Goal: Task Accomplishment & Management: Use online tool/utility

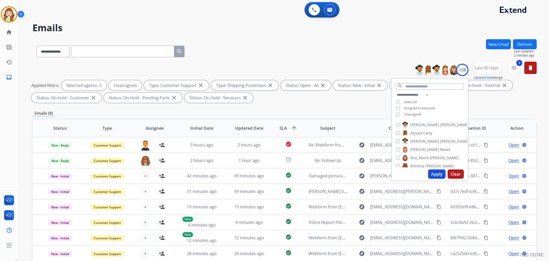
select select "**********"
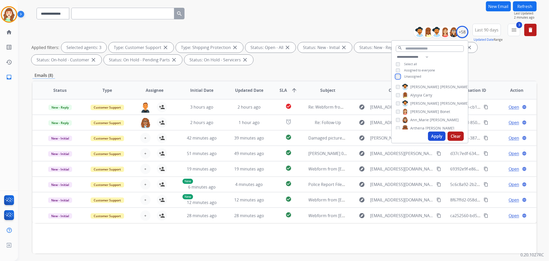
scroll to position [29, 0]
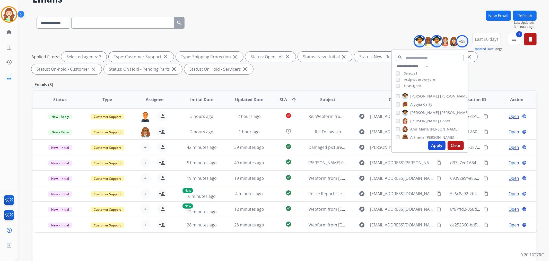
click at [399, 119] on div "[PERSON_NAME] [PERSON_NAME]" at bounding box center [423, 121] width 54 height 6
drag, startPoint x: 436, startPoint y: 146, endPoint x: 441, endPoint y: 145, distance: 5.3
click at [436, 146] on button "Apply" at bounding box center [437, 145] width 18 height 9
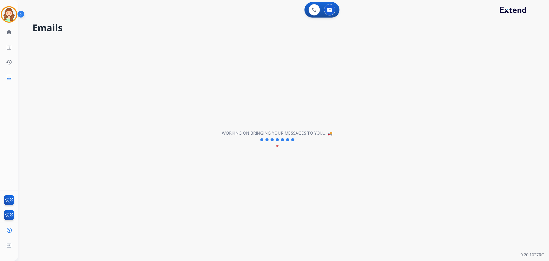
scroll to position [0, 0]
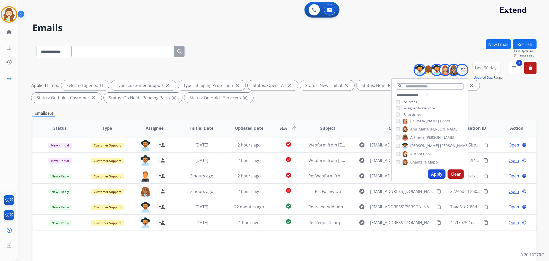
click at [453, 175] on button "Clear" at bounding box center [456, 173] width 16 height 9
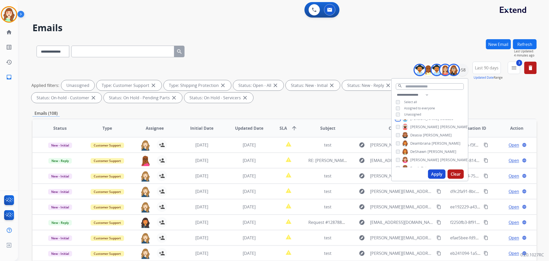
scroll to position [114, 0]
click at [433, 171] on button "Apply" at bounding box center [437, 173] width 18 height 9
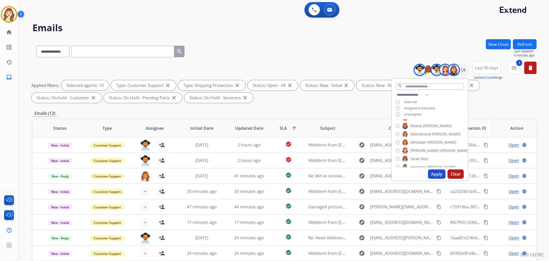
click at [438, 174] on button "Apply" at bounding box center [437, 173] width 18 height 9
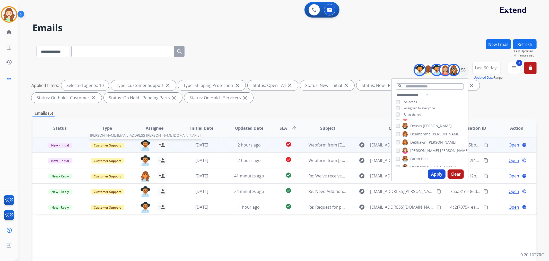
click at [143, 142] on img at bounding box center [145, 145] width 10 height 11
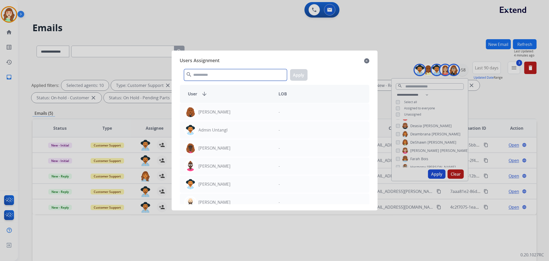
click at [215, 72] on input "text" at bounding box center [235, 75] width 103 height 12
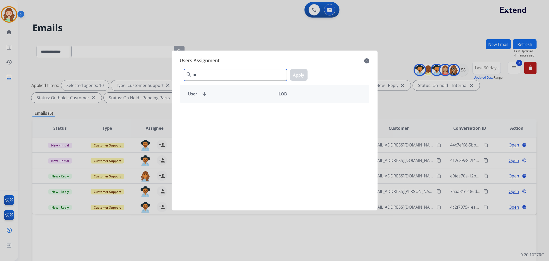
type input "*"
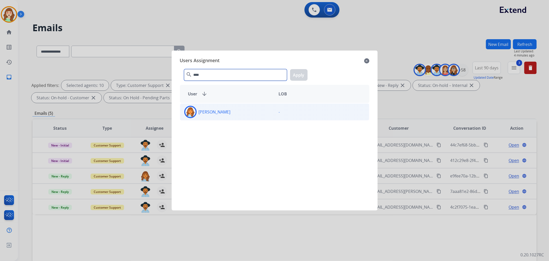
type input "****"
click at [231, 113] on p "[PERSON_NAME]" at bounding box center [215, 112] width 32 height 6
click at [302, 75] on button "Apply" at bounding box center [299, 75] width 18 height 12
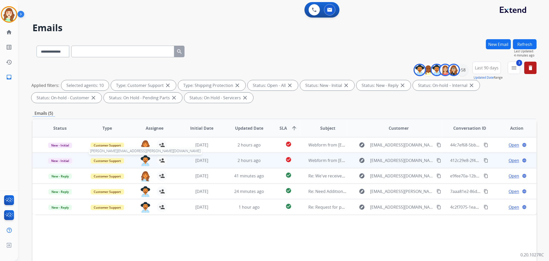
click at [144, 160] on img at bounding box center [145, 160] width 10 height 11
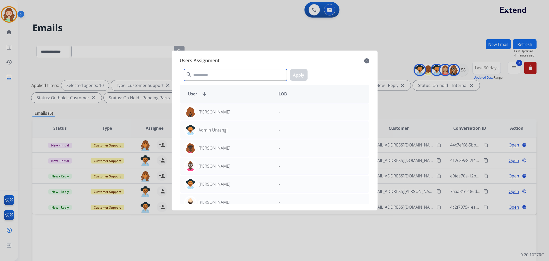
click at [225, 78] on input "text" at bounding box center [235, 75] width 103 height 12
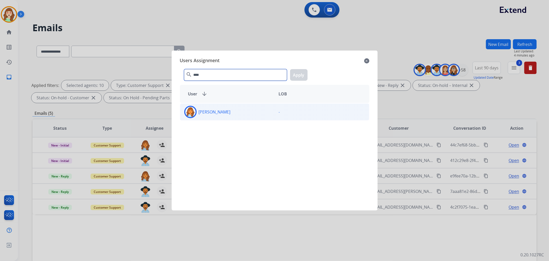
type input "****"
click at [236, 112] on div "[PERSON_NAME]" at bounding box center [227, 112] width 94 height 12
click at [295, 72] on button "Apply" at bounding box center [299, 75] width 18 height 12
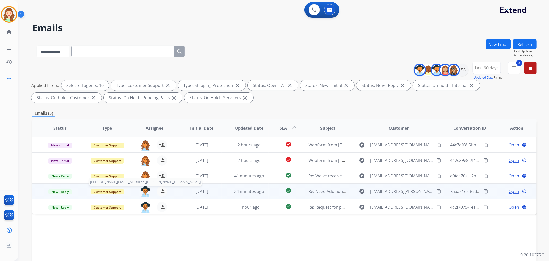
click at [141, 187] on img at bounding box center [145, 191] width 10 height 11
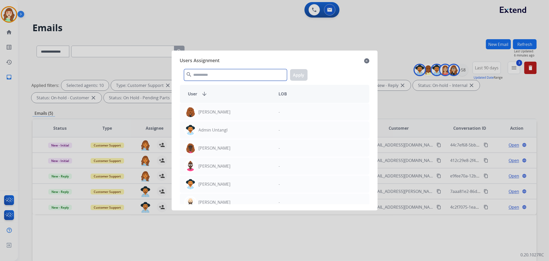
drag, startPoint x: 232, startPoint y: 73, endPoint x: 235, endPoint y: 50, distance: 23.3
click at [230, 71] on input "text" at bounding box center [235, 75] width 103 height 12
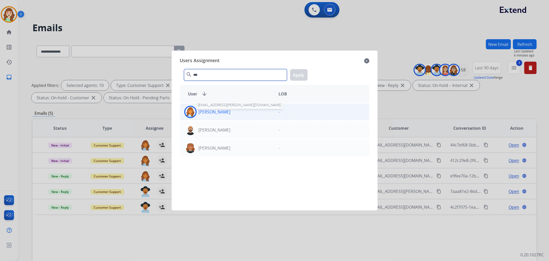
type input "***"
drag, startPoint x: 233, startPoint y: 110, endPoint x: 315, endPoint y: 85, distance: 85.7
click at [236, 110] on div "Deambrana [PERSON_NAME] [EMAIL_ADDRESS][PERSON_NAME][DOMAIN_NAME]" at bounding box center [227, 112] width 94 height 12
click at [297, 76] on button "Apply" at bounding box center [299, 75] width 18 height 12
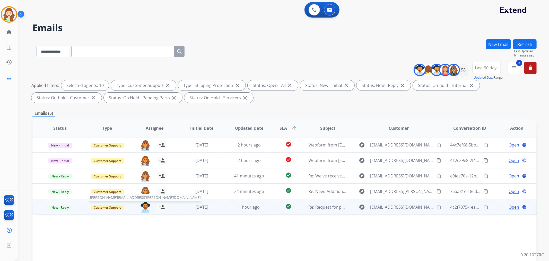
click at [146, 206] on img at bounding box center [145, 207] width 10 height 11
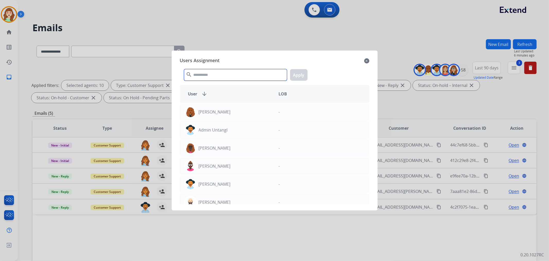
drag, startPoint x: 212, startPoint y: 73, endPoint x: 217, endPoint y: 71, distance: 5.0
click at [214, 71] on input "text" at bounding box center [235, 75] width 103 height 12
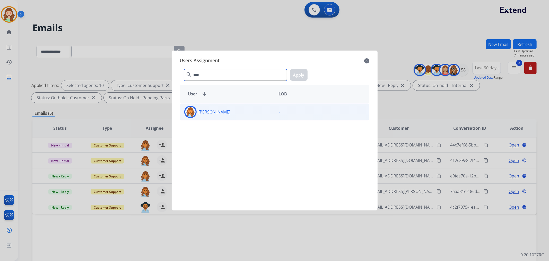
type input "****"
click at [235, 116] on div "[PERSON_NAME]" at bounding box center [227, 112] width 94 height 12
click at [299, 77] on button "Apply" at bounding box center [299, 75] width 18 height 12
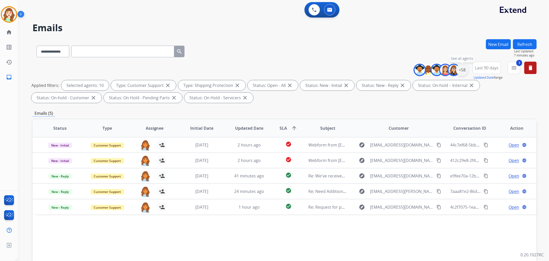
click at [464, 67] on div "+58" at bounding box center [462, 70] width 12 height 12
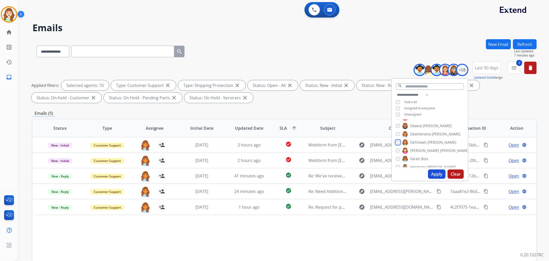
scroll to position [143, 0]
click at [439, 173] on button "Apply" at bounding box center [437, 173] width 18 height 9
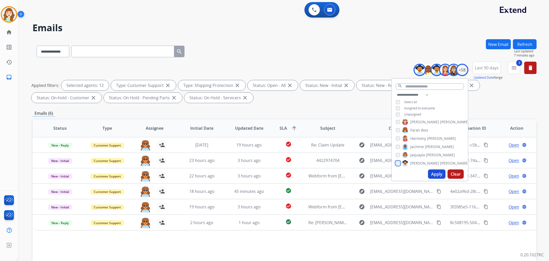
scroll to position [171, 0]
click at [430, 175] on button "Apply" at bounding box center [437, 173] width 18 height 9
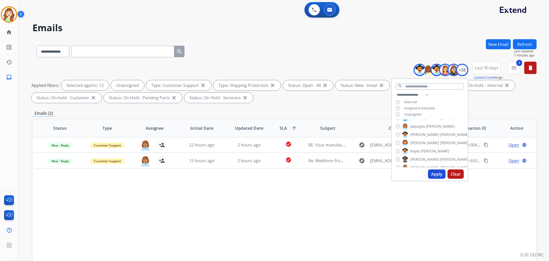
click at [433, 173] on button "Apply" at bounding box center [437, 173] width 18 height 9
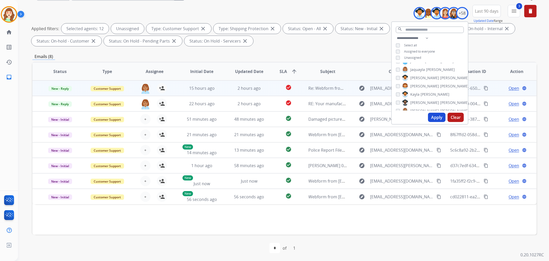
scroll to position [57, 0]
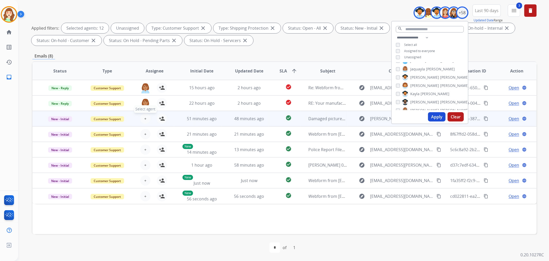
click at [146, 120] on button "+ Select agent" at bounding box center [145, 118] width 10 height 10
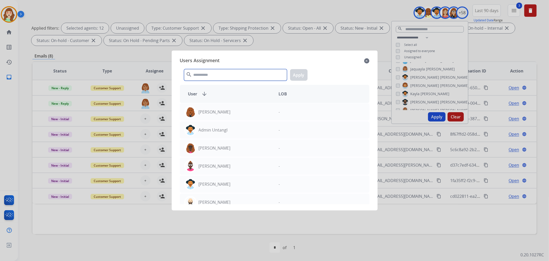
click at [209, 76] on input "text" at bounding box center [235, 75] width 103 height 12
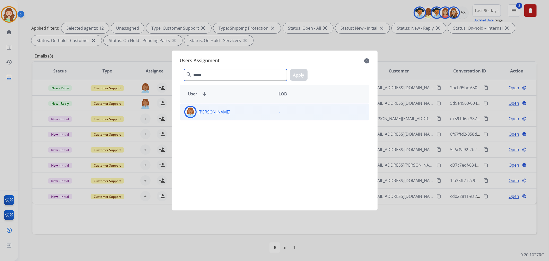
type input "******"
click at [238, 111] on div "[PERSON_NAME]" at bounding box center [227, 112] width 94 height 12
click at [298, 72] on button "Apply" at bounding box center [299, 75] width 18 height 12
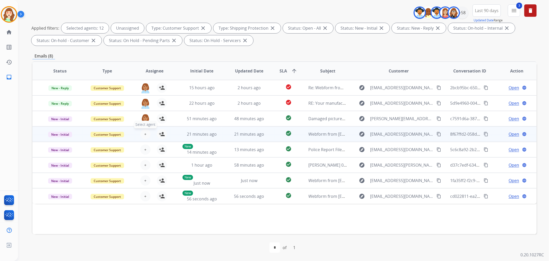
click at [146, 131] on button "+ Select agent" at bounding box center [145, 134] width 10 height 10
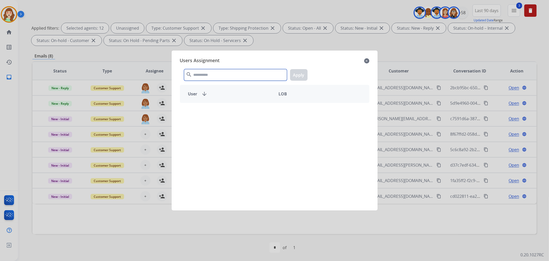
click at [237, 73] on input "text" at bounding box center [235, 75] width 103 height 12
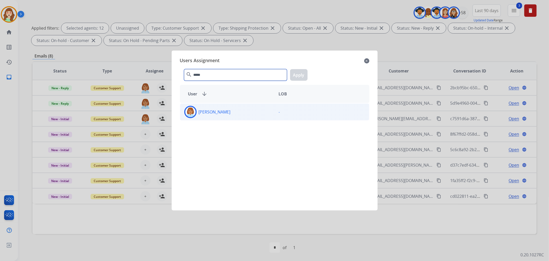
type input "*****"
drag, startPoint x: 248, startPoint y: 118, endPoint x: 301, endPoint y: 89, distance: 60.1
click at [250, 117] on div "[PERSON_NAME]" at bounding box center [227, 112] width 94 height 12
click at [299, 78] on button "Apply" at bounding box center [299, 75] width 18 height 12
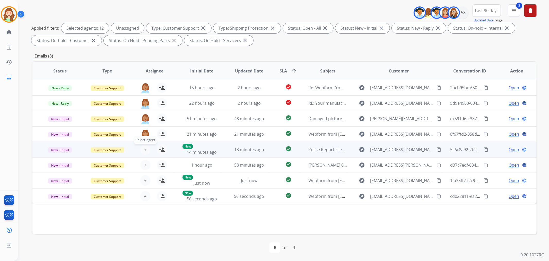
click at [144, 148] on span "+" at bounding box center [145, 149] width 2 height 6
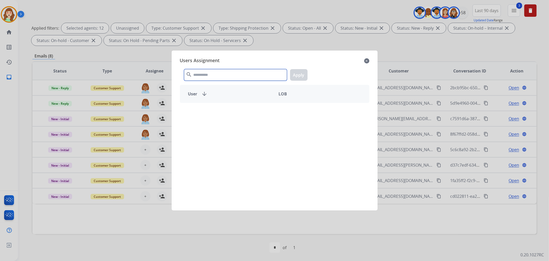
click at [225, 75] on input "text" at bounding box center [235, 75] width 103 height 12
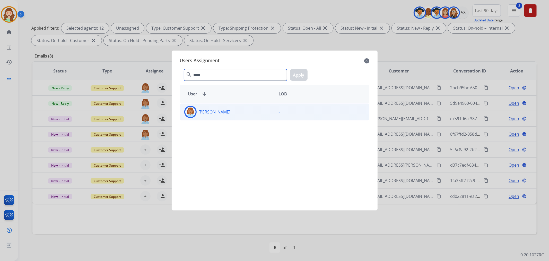
type input "*****"
drag, startPoint x: 239, startPoint y: 112, endPoint x: 304, endPoint y: 98, distance: 66.0
click at [239, 112] on div "[PERSON_NAME]" at bounding box center [227, 112] width 94 height 12
click at [300, 74] on button "Apply" at bounding box center [299, 75] width 18 height 12
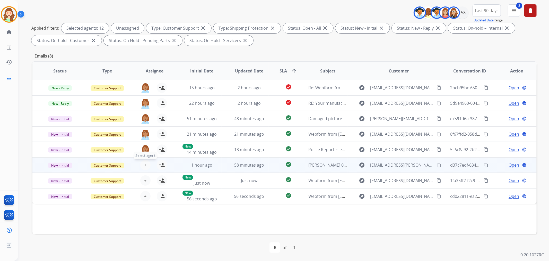
click at [148, 168] on div "+ Select agent person_add Assign to Me" at bounding box center [150, 165] width 33 height 10
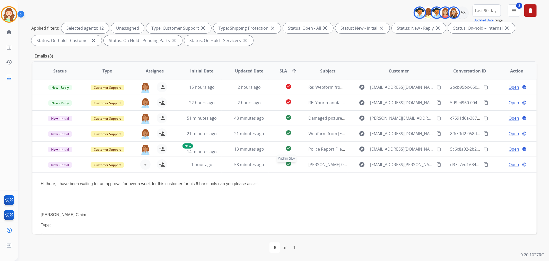
scroll to position [0, 0]
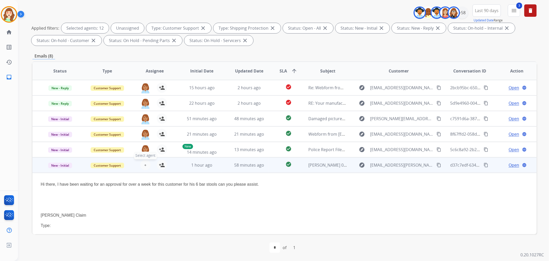
click at [144, 165] on span "+" at bounding box center [145, 165] width 2 height 6
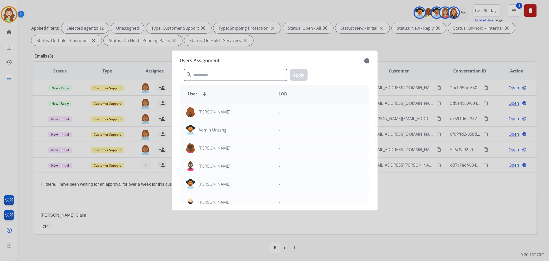
drag, startPoint x: 209, startPoint y: 76, endPoint x: 205, endPoint y: 42, distance: 34.5
click at [196, 68] on div "search Apply" at bounding box center [274, 74] width 189 height 18
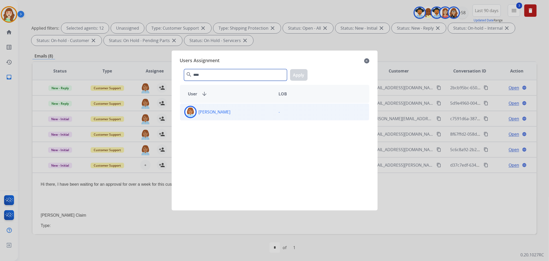
type input "****"
click at [253, 112] on div "[PERSON_NAME]" at bounding box center [227, 112] width 94 height 12
drag, startPoint x: 304, startPoint y: 76, endPoint x: 309, endPoint y: 71, distance: 7.1
click at [307, 73] on div "**** search Apply" at bounding box center [274, 74] width 189 height 18
click at [303, 72] on button "Apply" at bounding box center [299, 75] width 18 height 12
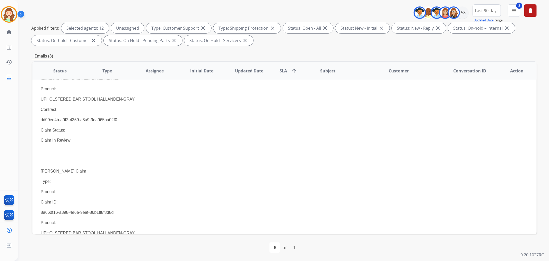
scroll to position [872, 0]
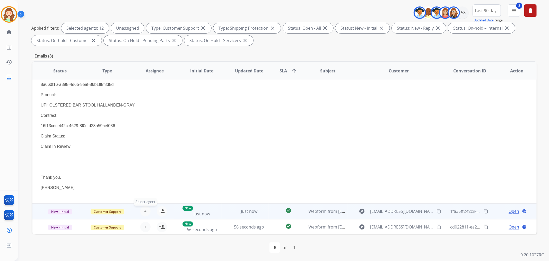
click at [142, 210] on button "+ Select agent" at bounding box center [145, 211] width 10 height 10
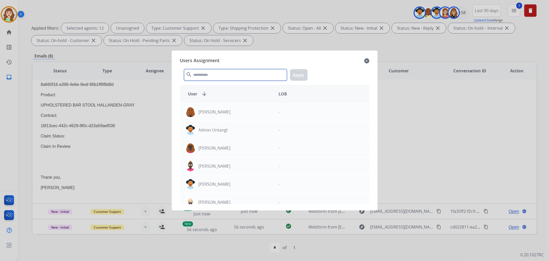
click at [227, 73] on input "text" at bounding box center [235, 75] width 103 height 12
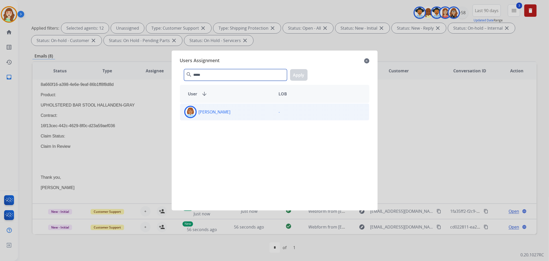
type input "*****"
click at [233, 116] on div "[PERSON_NAME]" at bounding box center [227, 112] width 94 height 12
drag, startPoint x: 301, startPoint y: 73, endPoint x: 318, endPoint y: 72, distance: 17.5
click at [313, 72] on div "***** search Apply" at bounding box center [274, 74] width 189 height 18
click at [297, 75] on button "Apply" at bounding box center [299, 75] width 18 height 12
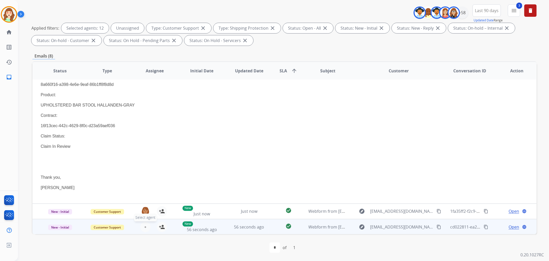
click at [145, 226] on span "+" at bounding box center [145, 227] width 2 height 6
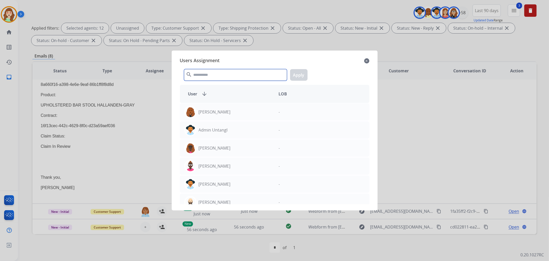
click at [227, 77] on input "text" at bounding box center [235, 75] width 103 height 12
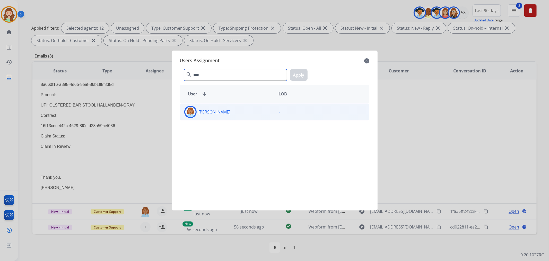
type input "****"
drag, startPoint x: 230, startPoint y: 115, endPoint x: 279, endPoint y: 90, distance: 54.7
click at [231, 115] on div "[PERSON_NAME]" at bounding box center [227, 112] width 94 height 12
click at [295, 76] on button "Apply" at bounding box center [299, 75] width 18 height 12
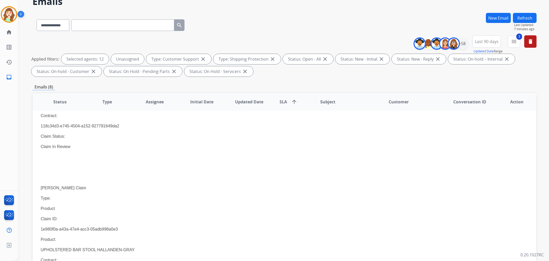
scroll to position [0, 0]
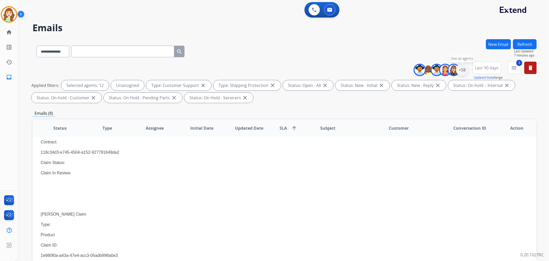
click at [462, 70] on div "+58" at bounding box center [462, 70] width 12 height 12
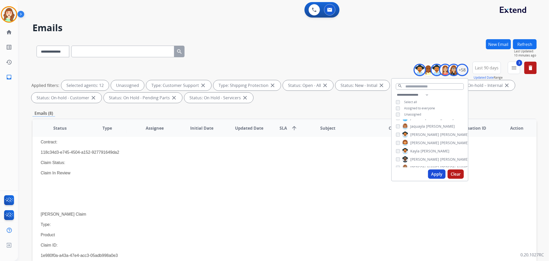
click at [397, 148] on div "[PERSON_NAME]" at bounding box center [423, 151] width 54 height 6
click at [434, 174] on button "Apply" at bounding box center [437, 173] width 18 height 9
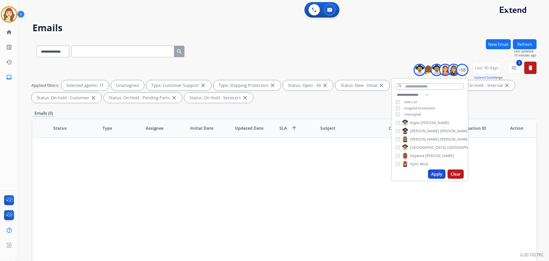
scroll to position [200, 0]
click at [436, 176] on button "Apply" at bounding box center [437, 173] width 18 height 9
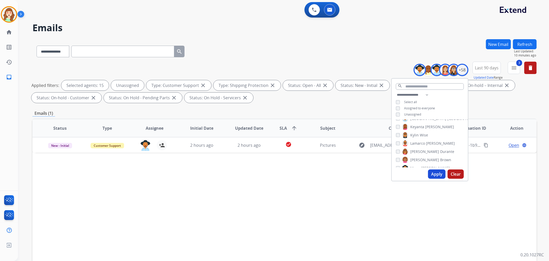
click at [437, 175] on button "Apply" at bounding box center [437, 173] width 18 height 9
click at [397, 157] on div "[PERSON_NAME]" at bounding box center [432, 155] width 73 height 6
click at [432, 174] on button "Apply" at bounding box center [437, 173] width 18 height 9
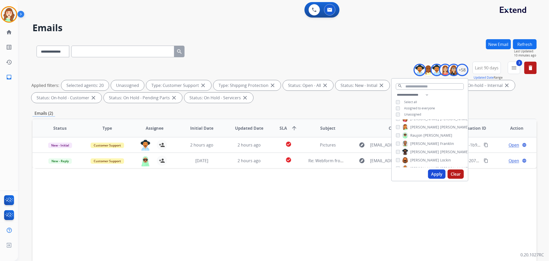
scroll to position [315, 0]
click at [439, 175] on button "Apply" at bounding box center [437, 173] width 18 height 9
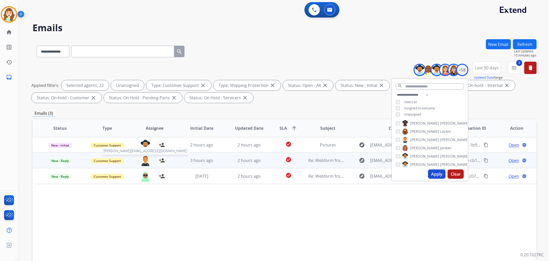
click at [143, 158] on img at bounding box center [145, 160] width 10 height 11
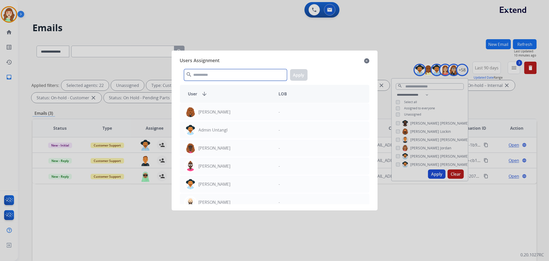
drag, startPoint x: 224, startPoint y: 74, endPoint x: 224, endPoint y: 71, distance: 3.1
click at [224, 73] on input "text" at bounding box center [235, 75] width 103 height 12
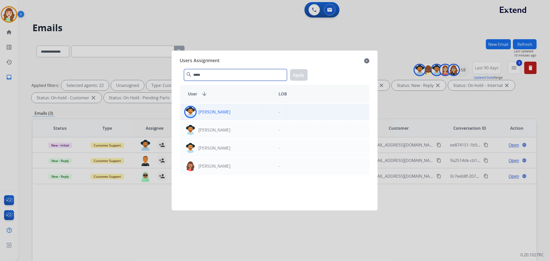
type input "*****"
drag, startPoint x: 228, startPoint y: 114, endPoint x: 233, endPoint y: 111, distance: 5.7
click at [228, 114] on div "[PERSON_NAME]" at bounding box center [227, 112] width 94 height 12
click at [300, 75] on button "Apply" at bounding box center [299, 75] width 18 height 12
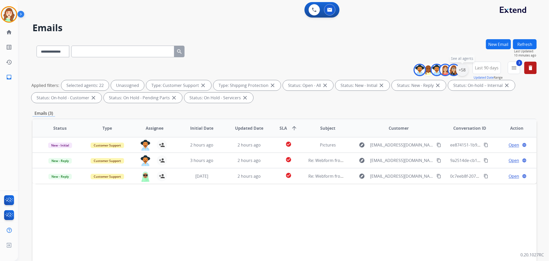
click at [461, 68] on div "+58" at bounding box center [462, 70] width 12 height 12
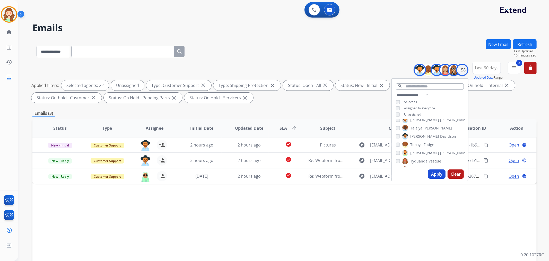
scroll to position [429, 0]
click at [437, 174] on button "Apply" at bounding box center [437, 173] width 18 height 9
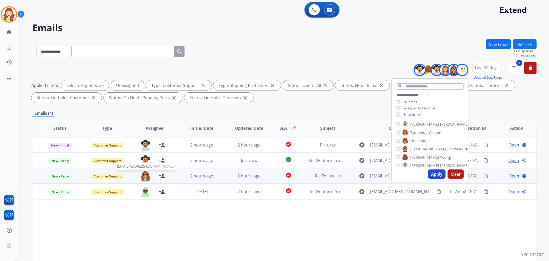
click at [144, 174] on img at bounding box center [145, 175] width 10 height 11
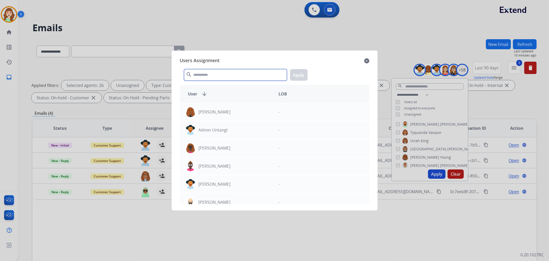
click at [233, 74] on input "text" at bounding box center [235, 75] width 103 height 12
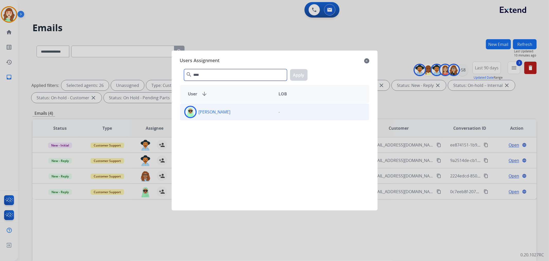
type input "****"
click at [242, 112] on div "[PERSON_NAME]" at bounding box center [227, 112] width 94 height 12
drag, startPoint x: 299, startPoint y: 76, endPoint x: 328, endPoint y: 78, distance: 28.4
click at [299, 76] on button "Apply" at bounding box center [299, 75] width 18 height 12
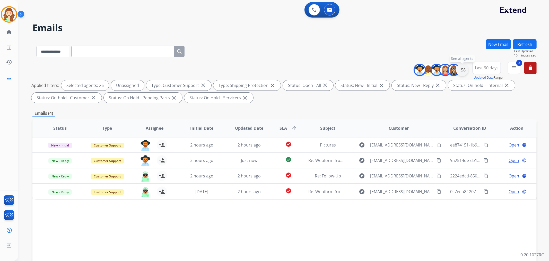
click at [464, 71] on div "+58" at bounding box center [462, 70] width 12 height 12
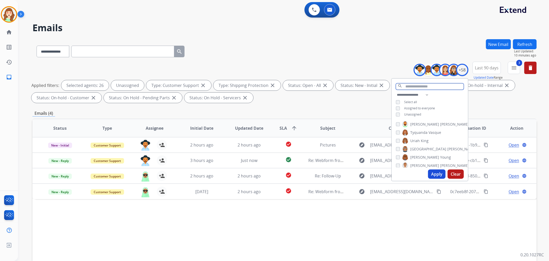
click at [420, 87] on input "text" at bounding box center [430, 86] width 68 height 6
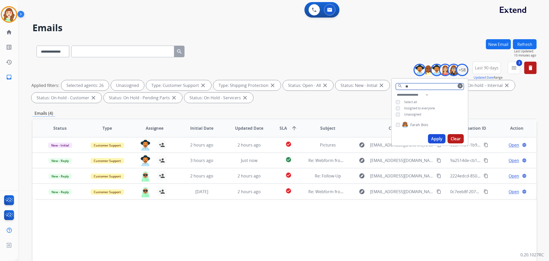
scroll to position [0, 0]
type input "***"
click at [433, 136] on button "Apply" at bounding box center [437, 138] width 18 height 9
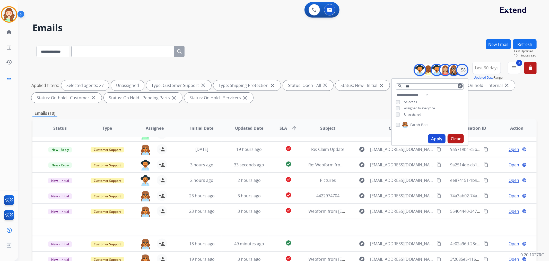
scroll to position [17, 0]
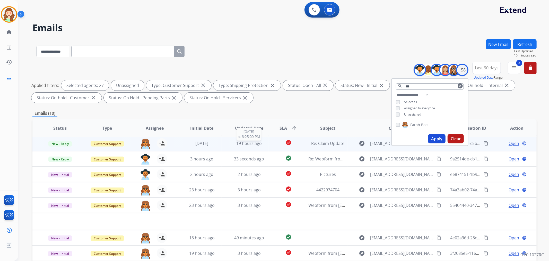
drag, startPoint x: 246, startPoint y: 145, endPoint x: 249, endPoint y: 145, distance: 3.1
click at [246, 145] on span "19 hours ago" at bounding box center [248, 143] width 25 height 6
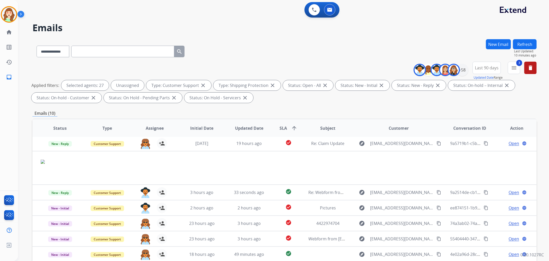
scroll to position [15, 0]
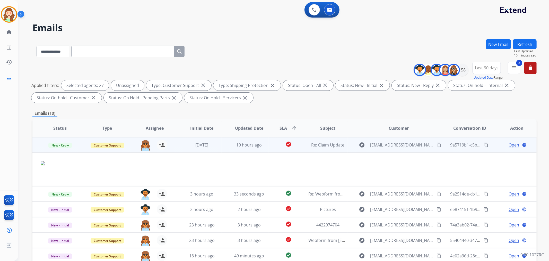
click at [437, 143] on mat-icon "content_copy" at bounding box center [439, 144] width 5 height 5
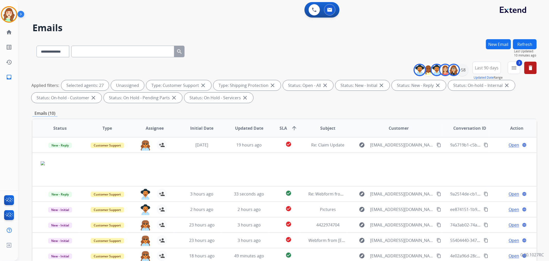
scroll to position [57, 0]
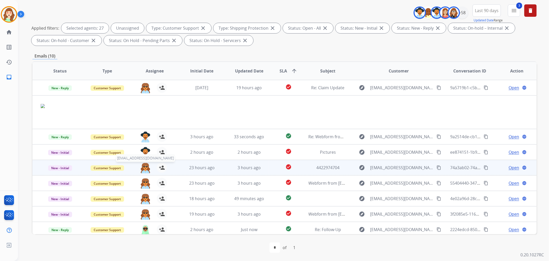
click at [145, 168] on img at bounding box center [145, 167] width 10 height 11
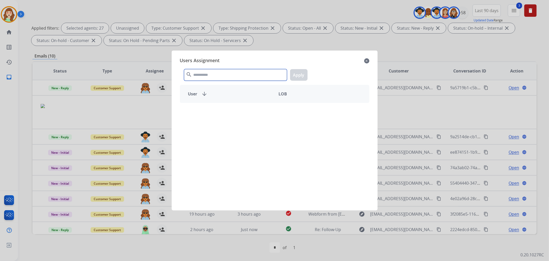
click at [225, 72] on input "text" at bounding box center [235, 75] width 103 height 12
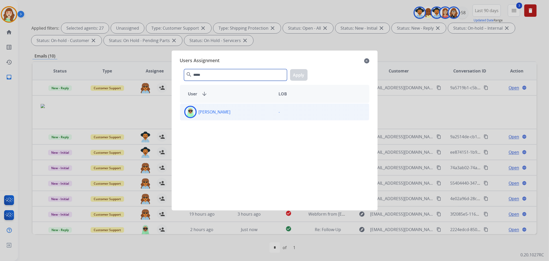
type input "*****"
drag, startPoint x: 248, startPoint y: 112, endPoint x: 294, endPoint y: 78, distance: 57.4
click at [251, 112] on div "[PERSON_NAME]" at bounding box center [227, 112] width 94 height 12
click at [299, 71] on button "Apply" at bounding box center [299, 75] width 18 height 12
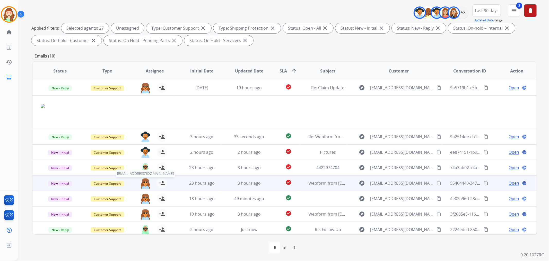
click at [142, 182] on img at bounding box center [145, 183] width 10 height 11
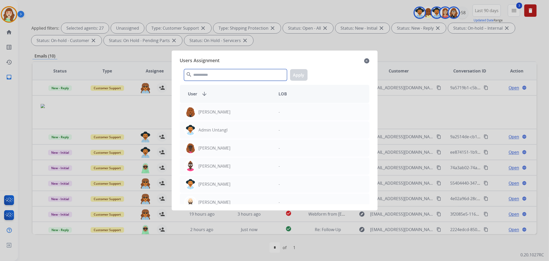
click at [221, 73] on input "text" at bounding box center [235, 75] width 103 height 12
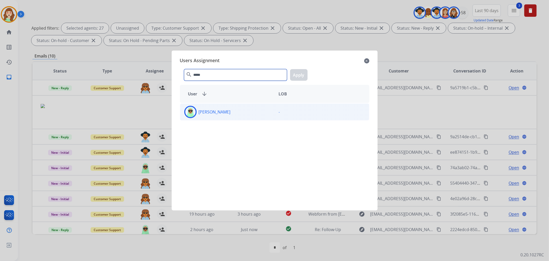
type input "*****"
click at [227, 111] on div "[PERSON_NAME]" at bounding box center [227, 112] width 94 height 12
click at [303, 72] on button "Apply" at bounding box center [299, 75] width 18 height 12
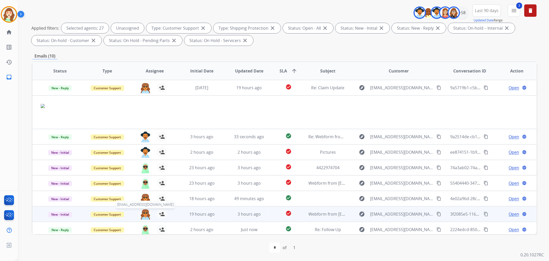
click at [144, 210] on img at bounding box center [145, 214] width 10 height 11
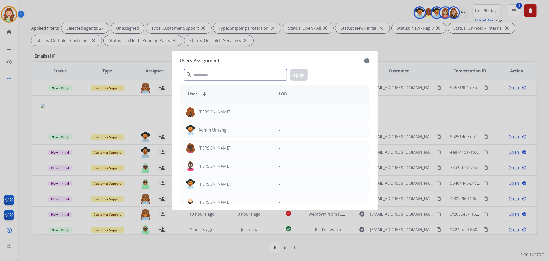
drag, startPoint x: 220, startPoint y: 75, endPoint x: 221, endPoint y: 72, distance: 3.8
click at [220, 72] on input "text" at bounding box center [235, 75] width 103 height 12
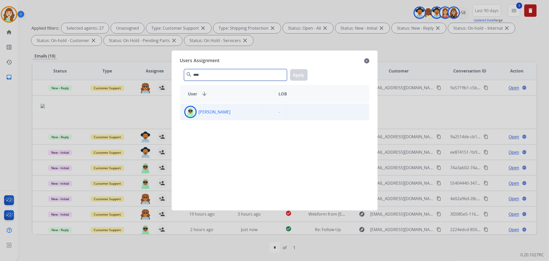
type input "****"
drag, startPoint x: 271, startPoint y: 113, endPoint x: 281, endPoint y: 101, distance: 15.0
click at [271, 112] on div "[PERSON_NAME]" at bounding box center [227, 112] width 94 height 12
click at [300, 73] on button "Apply" at bounding box center [299, 75] width 18 height 12
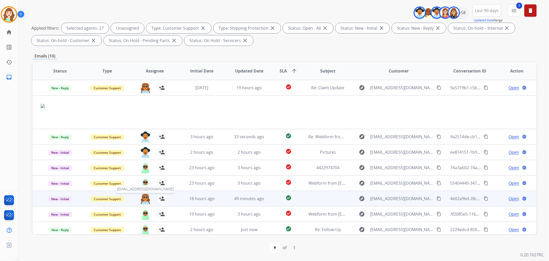
click at [146, 196] on img at bounding box center [145, 198] width 10 height 11
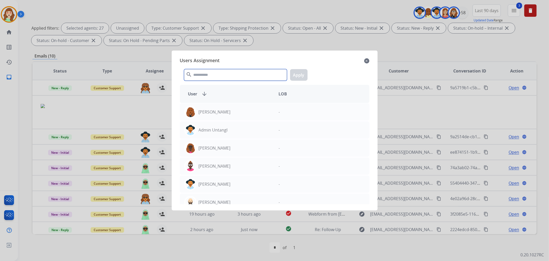
click at [222, 73] on input "text" at bounding box center [235, 75] width 103 height 12
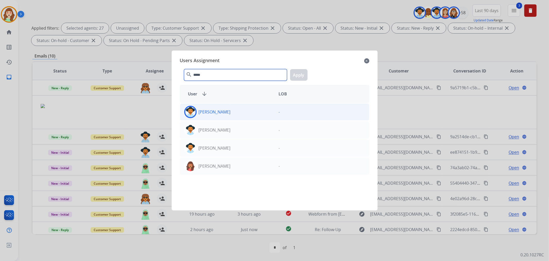
type input "*****"
click at [249, 113] on div "[PERSON_NAME]" at bounding box center [227, 112] width 94 height 12
click at [306, 74] on button "Apply" at bounding box center [299, 75] width 18 height 12
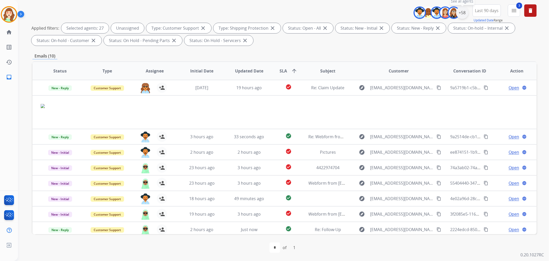
click at [462, 12] on div "+58" at bounding box center [462, 12] width 12 height 12
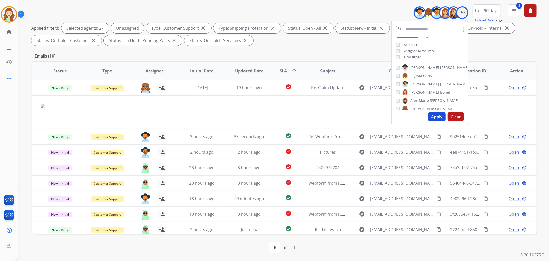
click at [433, 112] on button "Apply" at bounding box center [437, 116] width 18 height 9
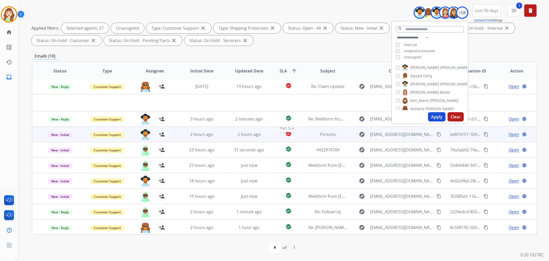
scroll to position [17, 0]
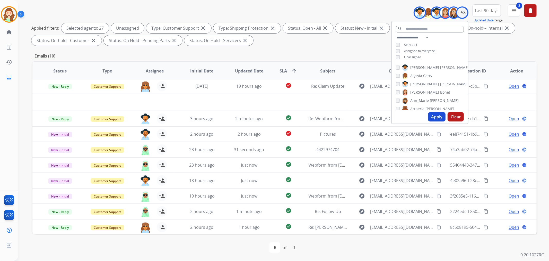
click at [439, 118] on button "Apply" at bounding box center [437, 116] width 18 height 9
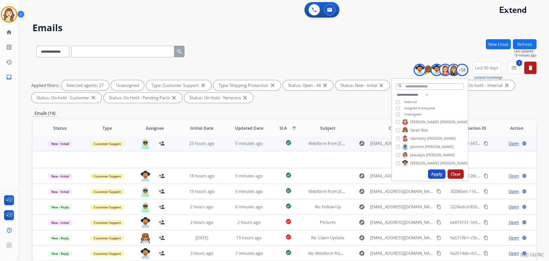
scroll to position [57, 0]
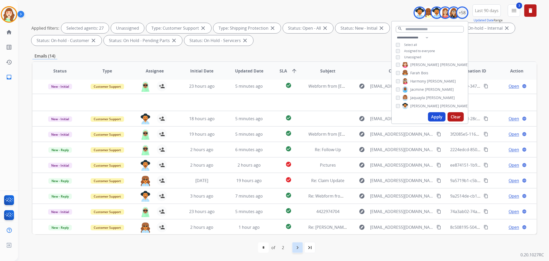
click at [298, 245] on mat-icon "navigate_next" at bounding box center [298, 247] width 6 height 6
select select "*"
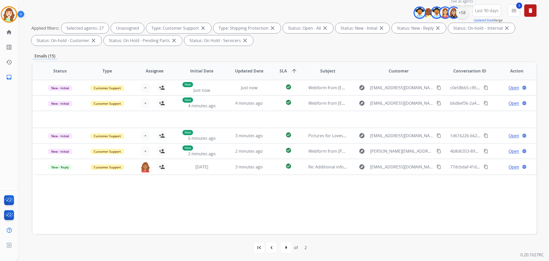
click at [461, 11] on div "+58" at bounding box center [462, 12] width 12 height 12
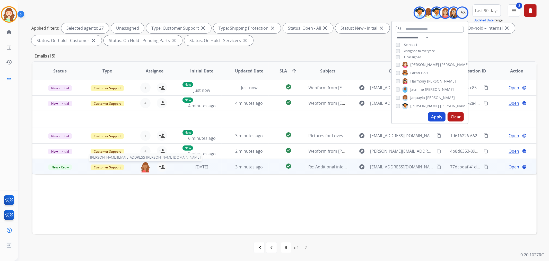
click at [143, 169] on img at bounding box center [145, 166] width 10 height 11
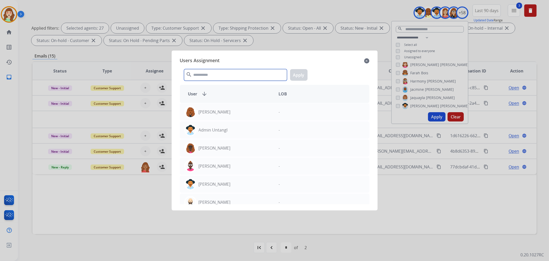
click at [222, 73] on input "text" at bounding box center [235, 75] width 103 height 12
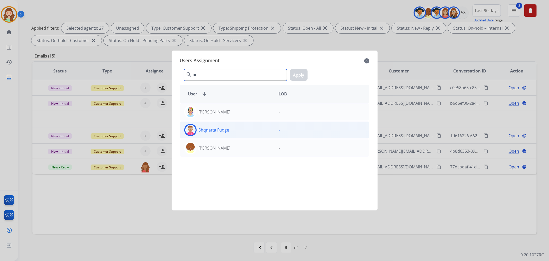
type input "**"
click at [256, 131] on div "Shqnetta Fudge" at bounding box center [227, 130] width 94 height 12
click at [297, 77] on button "Apply" at bounding box center [299, 75] width 18 height 12
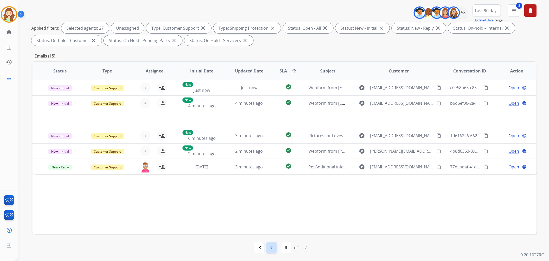
click at [269, 247] on mat-icon "navigate_before" at bounding box center [272, 247] width 6 height 6
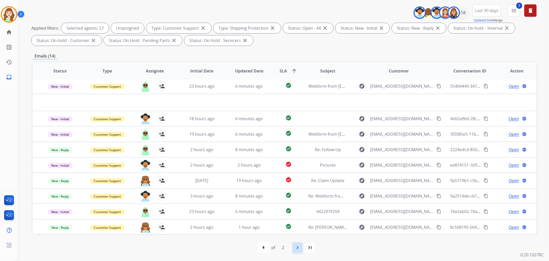
click at [300, 248] on mat-icon "navigate_next" at bounding box center [298, 247] width 6 height 6
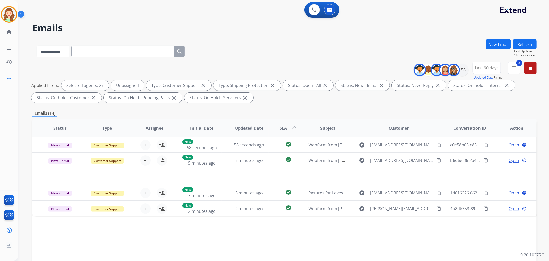
scroll to position [0, 0]
click at [465, 72] on div "+58" at bounding box center [462, 70] width 12 height 12
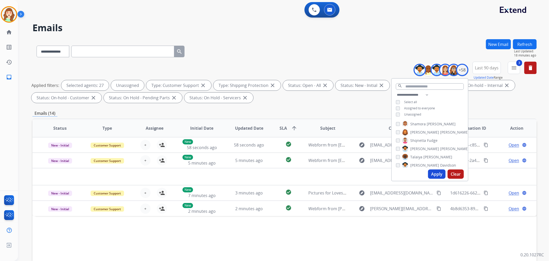
scroll to position [372, 0]
click at [435, 174] on button "Apply" at bounding box center [437, 173] width 18 height 9
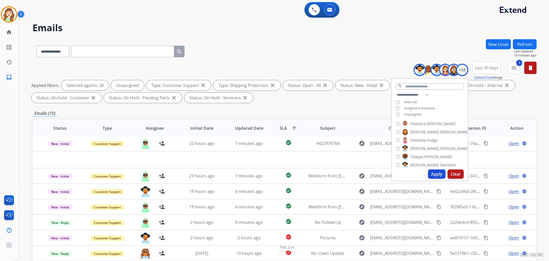
scroll to position [57, 0]
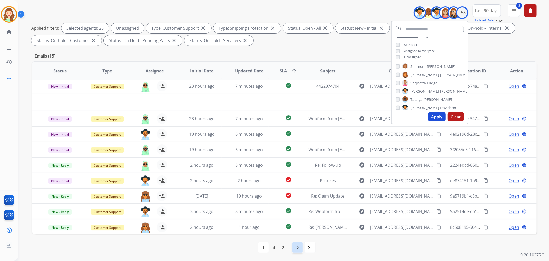
click at [296, 247] on mat-icon "navigate_next" at bounding box center [298, 247] width 6 height 6
select select "*"
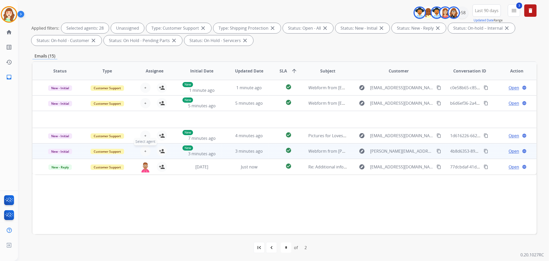
click at [144, 150] on span "+" at bounding box center [145, 151] width 2 height 6
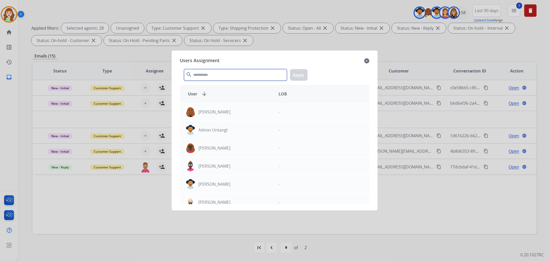
click at [260, 73] on input "text" at bounding box center [235, 75] width 103 height 12
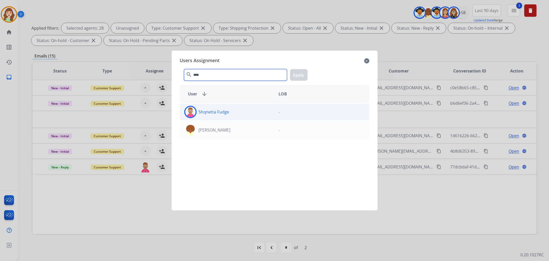
type input "****"
drag, startPoint x: 236, startPoint y: 112, endPoint x: 292, endPoint y: 81, distance: 63.9
click at [237, 111] on div "Shqnetta Fudge" at bounding box center [227, 112] width 94 height 12
click at [301, 72] on button "Apply" at bounding box center [299, 75] width 18 height 12
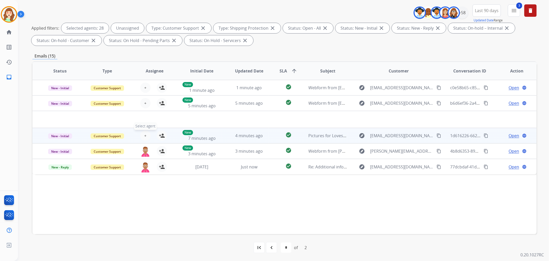
click at [145, 134] on span "+" at bounding box center [145, 135] width 2 height 6
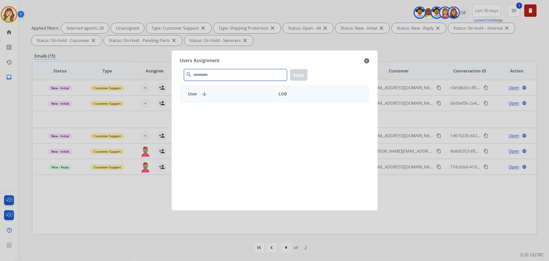
click at [241, 73] on input "text" at bounding box center [235, 75] width 103 height 12
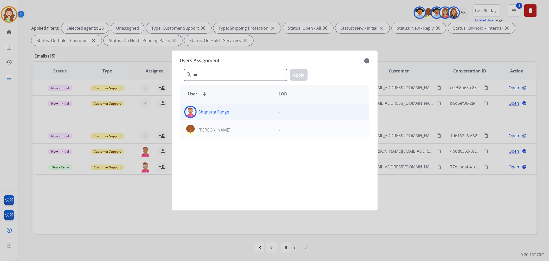
type input "***"
click at [263, 111] on div "Shqnetta Fudge" at bounding box center [227, 112] width 94 height 12
drag, startPoint x: 302, startPoint y: 76, endPoint x: 299, endPoint y: 76, distance: 2.6
click at [301, 76] on button "Apply" at bounding box center [299, 75] width 18 height 12
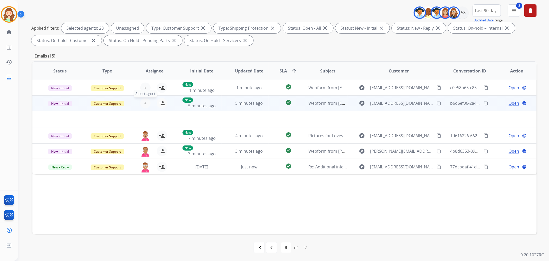
click at [146, 101] on button "+ Select agent" at bounding box center [145, 103] width 10 height 10
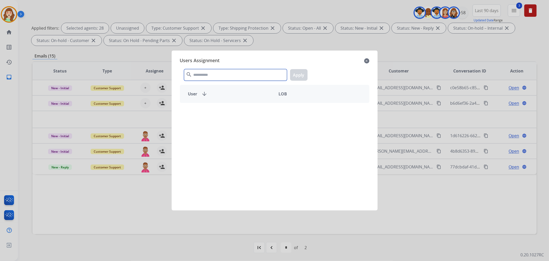
click at [219, 74] on input "text" at bounding box center [235, 75] width 103 height 12
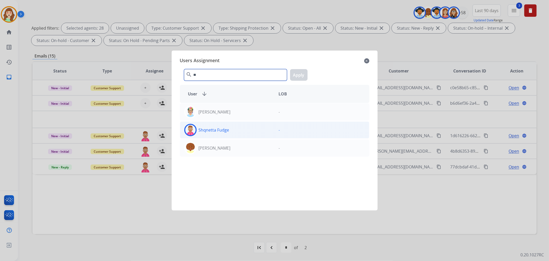
type input "**"
click at [252, 128] on div "Shqnetta Fudge" at bounding box center [227, 130] width 94 height 12
click at [301, 76] on button "Apply" at bounding box center [299, 75] width 18 height 12
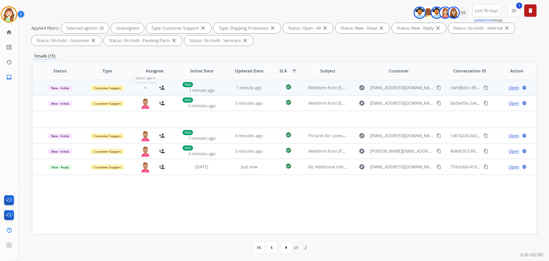
click at [145, 86] on span "+" at bounding box center [145, 87] width 2 height 6
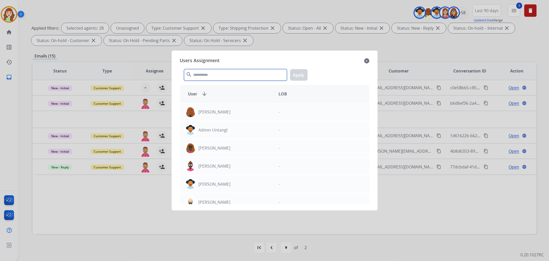
click at [242, 73] on input "text" at bounding box center [235, 75] width 103 height 12
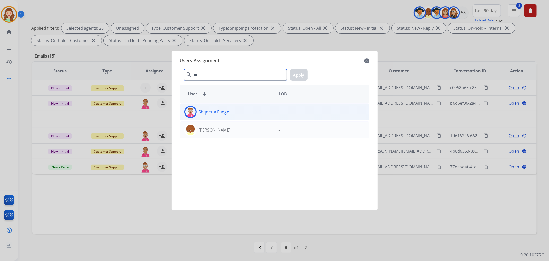
type input "***"
drag, startPoint x: 263, startPoint y: 116, endPoint x: 271, endPoint y: 100, distance: 17.4
click at [263, 115] on div "Shqnetta Fudge" at bounding box center [227, 112] width 94 height 12
click at [304, 73] on button "Apply" at bounding box center [299, 75] width 18 height 12
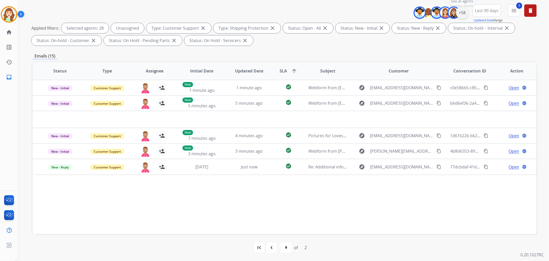
click at [466, 15] on div "+58" at bounding box center [462, 12] width 12 height 12
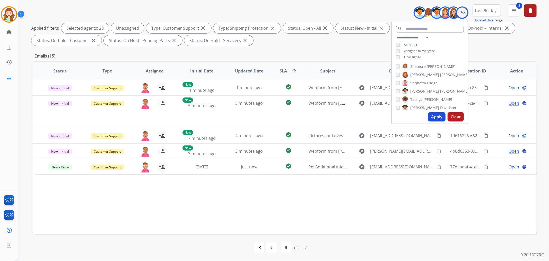
drag, startPoint x: 451, startPoint y: 116, endPoint x: 157, endPoint y: 119, distance: 294.8
click at [451, 116] on button "Clear" at bounding box center [456, 116] width 16 height 9
select select "*"
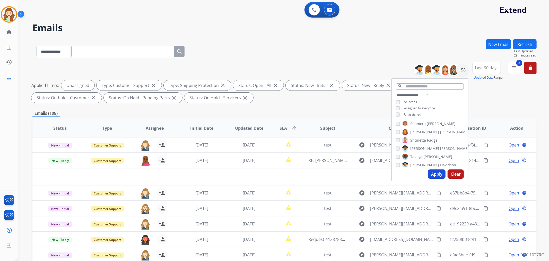
click at [437, 173] on button "Apply" at bounding box center [437, 173] width 18 height 9
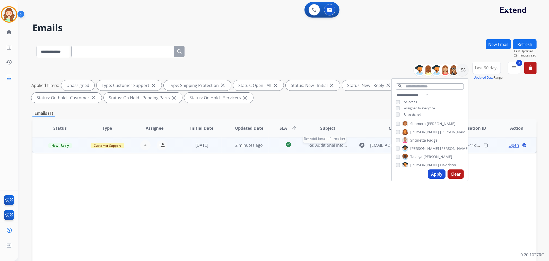
click at [315, 143] on span "Re: Additional information" at bounding box center [334, 145] width 51 height 6
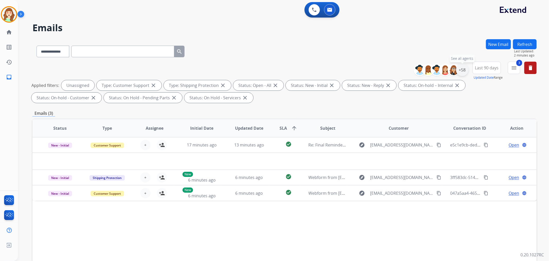
drag, startPoint x: 463, startPoint y: 71, endPoint x: 460, endPoint y: 70, distance: 3.8
click at [460, 70] on div "+58" at bounding box center [462, 70] width 12 height 12
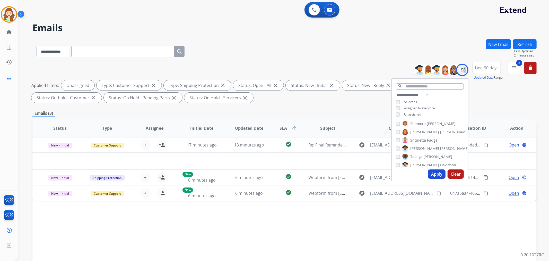
drag, startPoint x: 435, startPoint y: 172, endPoint x: 434, endPoint y: 169, distance: 3.1
click at [434, 169] on button "Apply" at bounding box center [437, 173] width 18 height 9
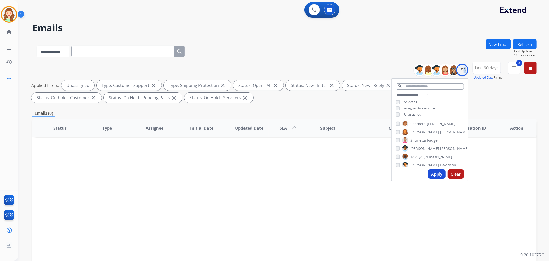
click at [439, 172] on button "Apply" at bounding box center [437, 173] width 18 height 9
